Goal: Information Seeking & Learning: Learn about a topic

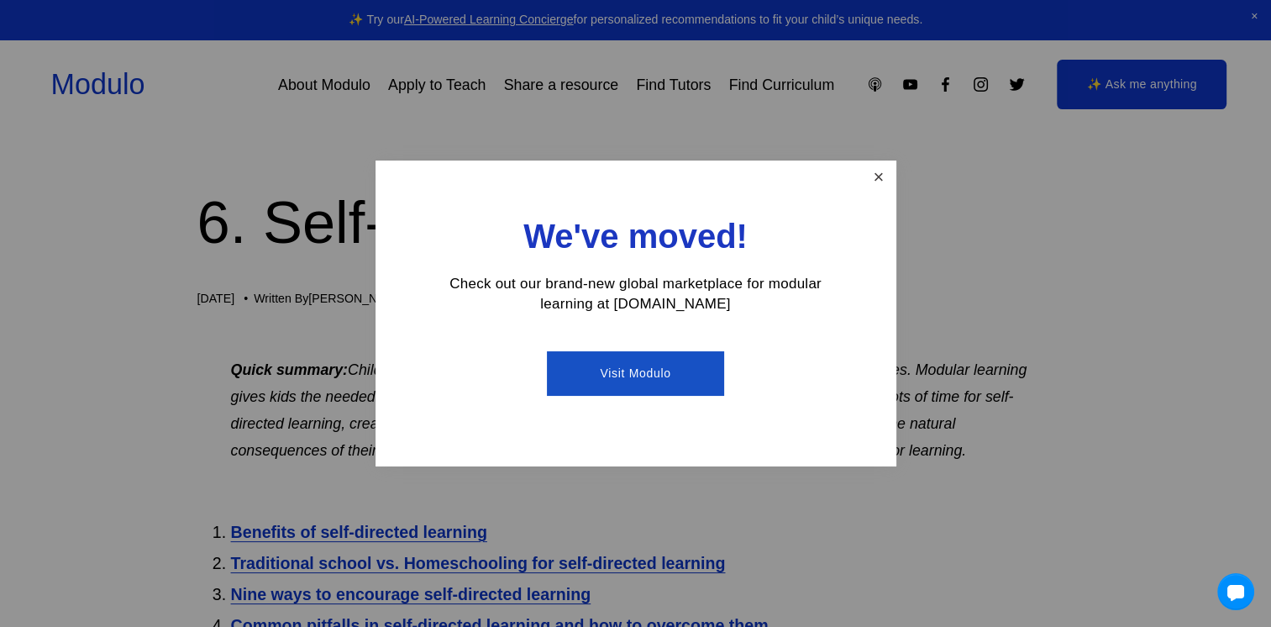
click at [875, 175] on link "Close" at bounding box center [877, 177] width 29 height 29
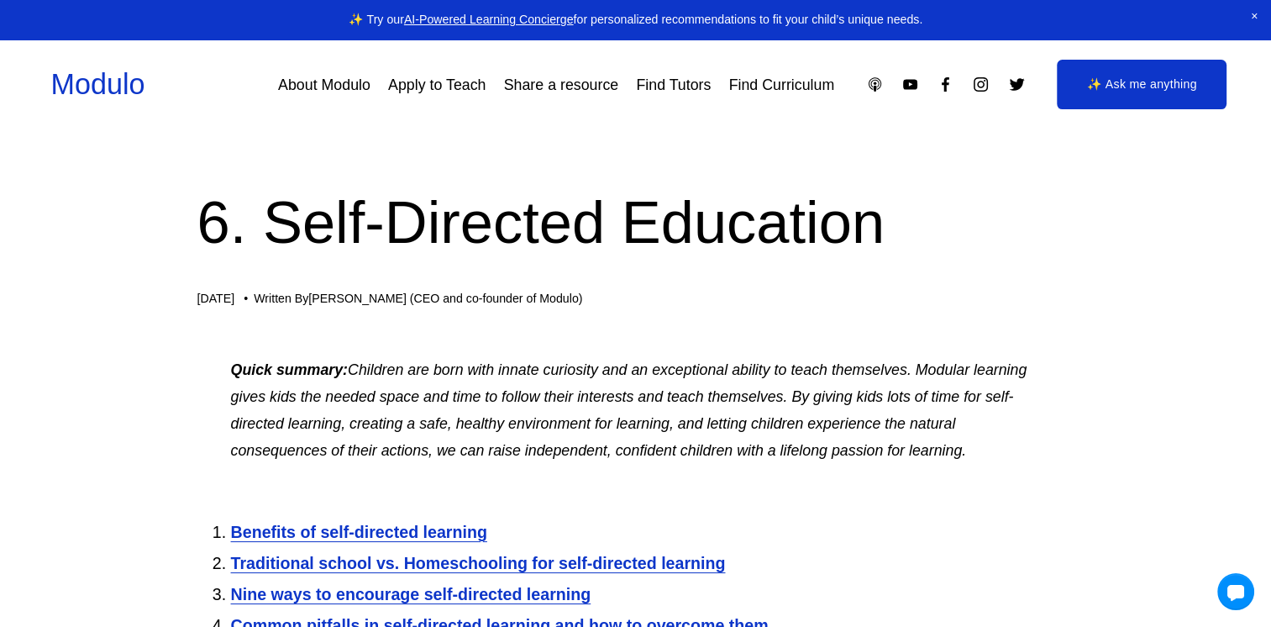
click at [306, 86] on link "About Modulo" at bounding box center [324, 85] width 92 height 30
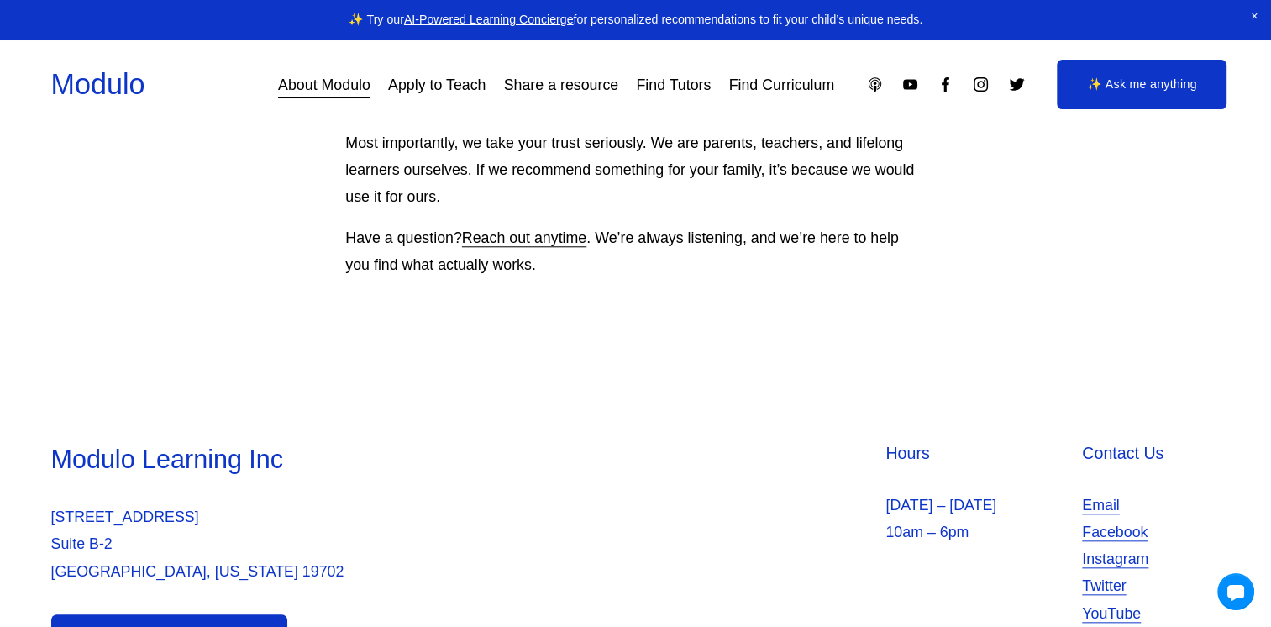
scroll to position [1700, 0]
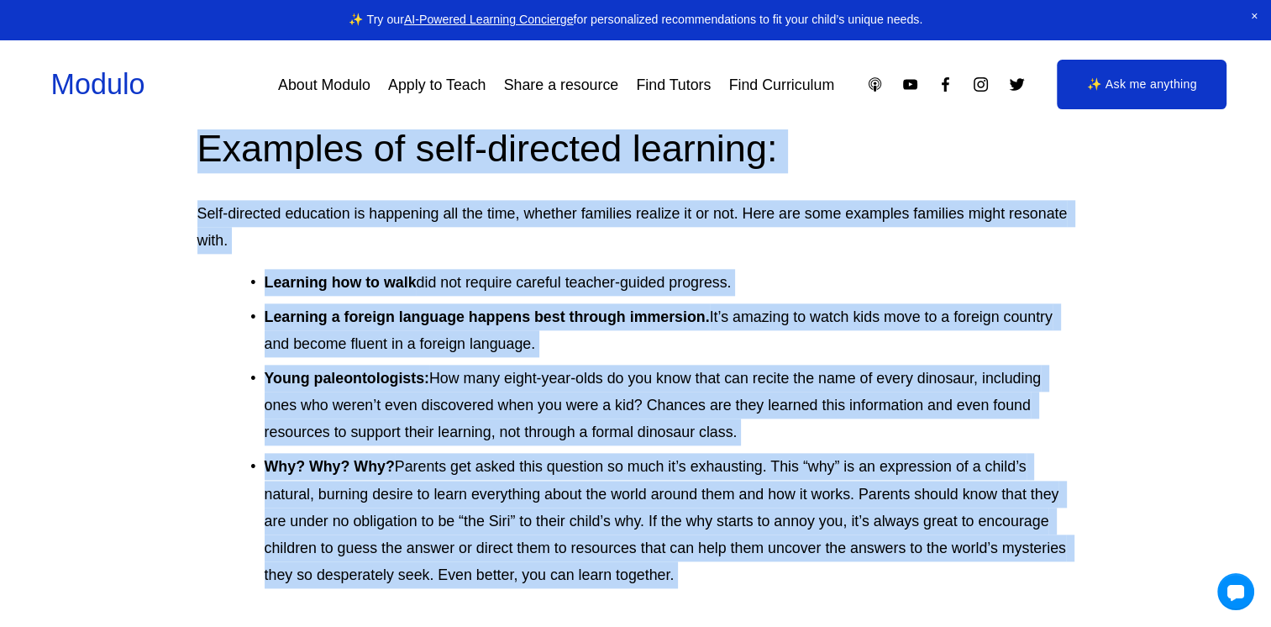
scroll to position [2046, 0]
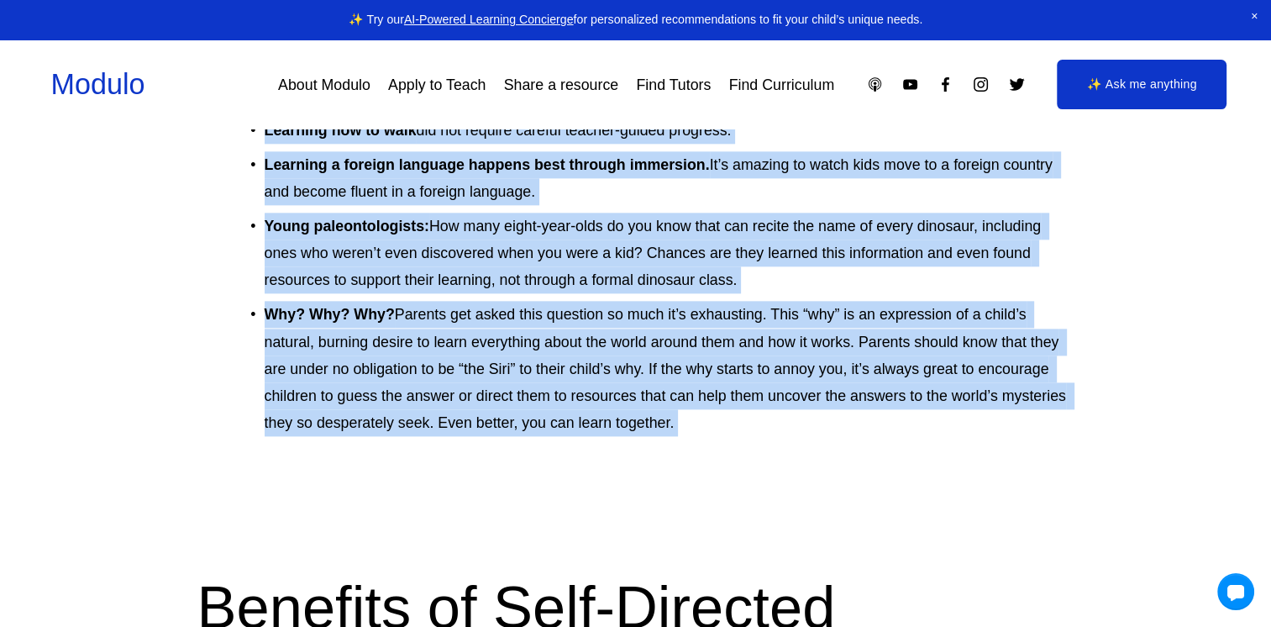
drag, startPoint x: 260, startPoint y: 191, endPoint x: 796, endPoint y: 532, distance: 635.1
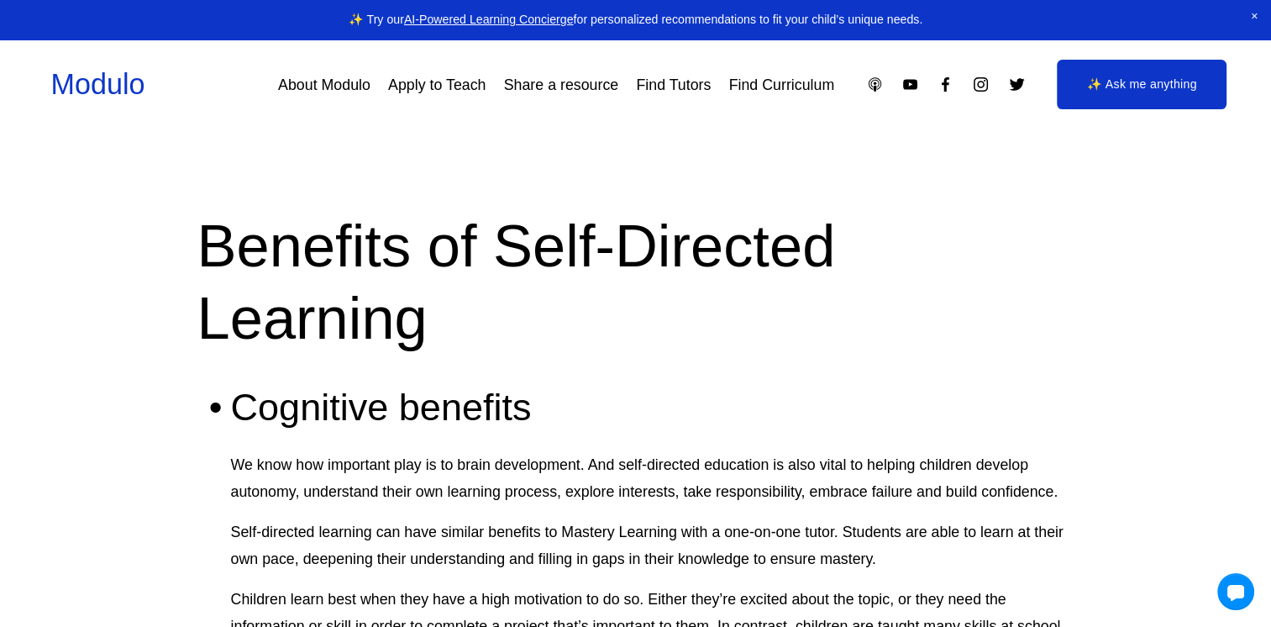
scroll to position [2437, 0]
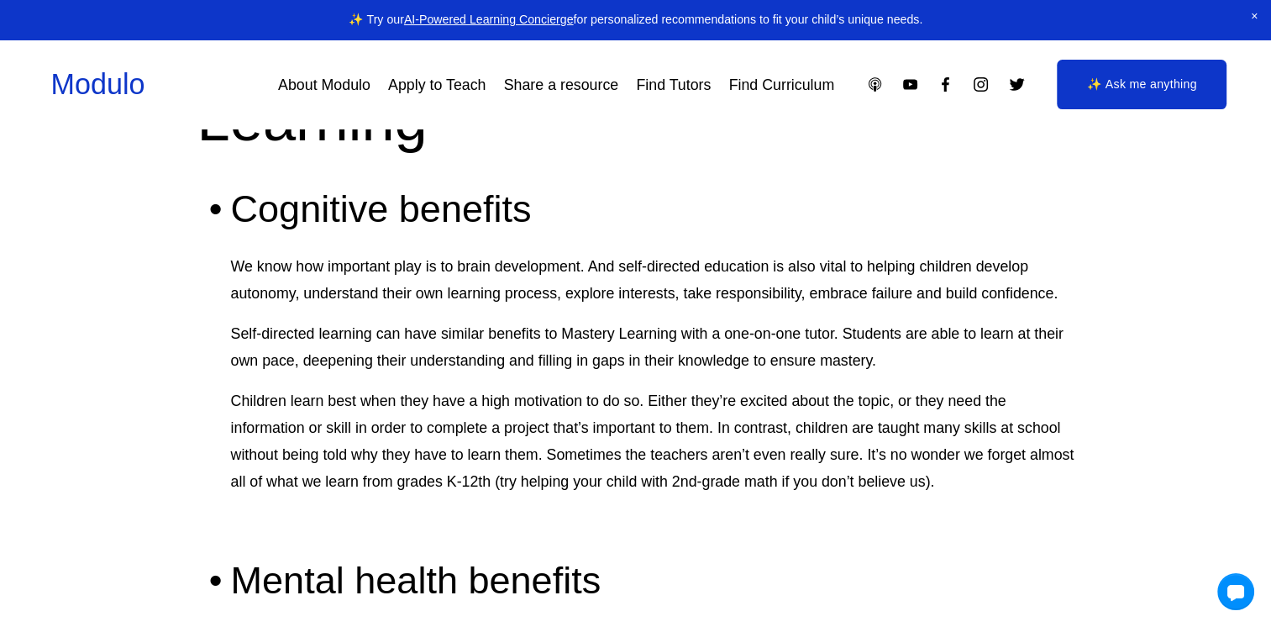
click at [432, 398] on p "Children learn best when they have a high motivation to do so. Either they’re e…" at bounding box center [652, 441] width 843 height 108
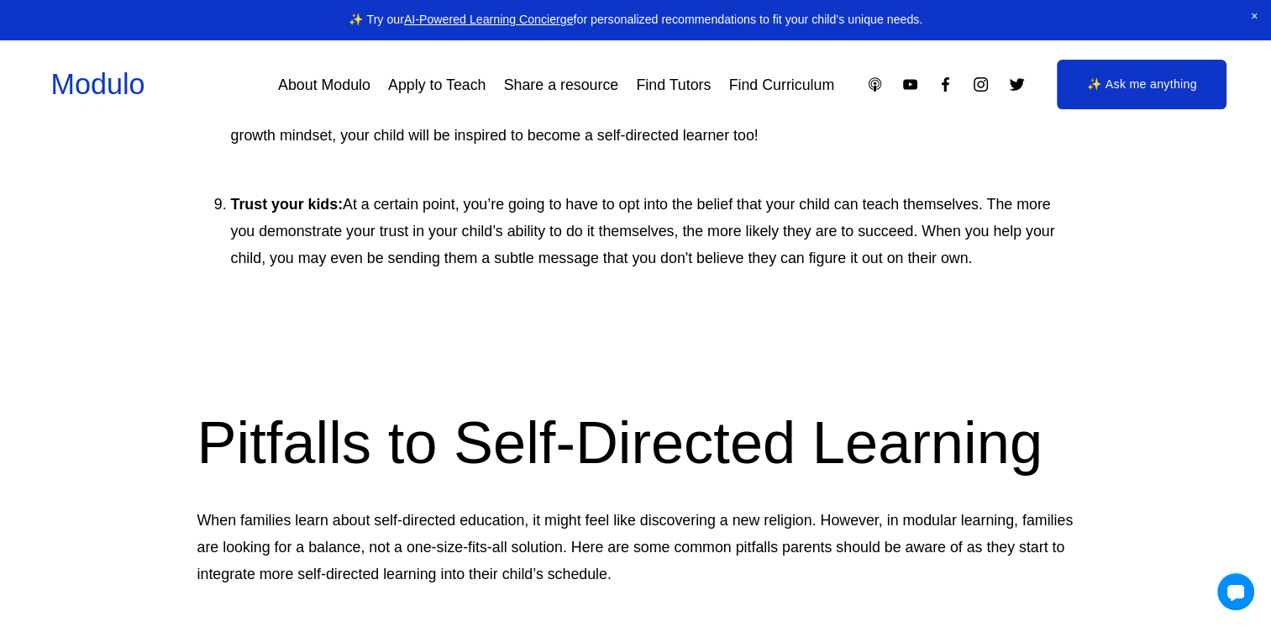
scroll to position [6077, 0]
